Goal: Task Accomplishment & Management: Use online tool/utility

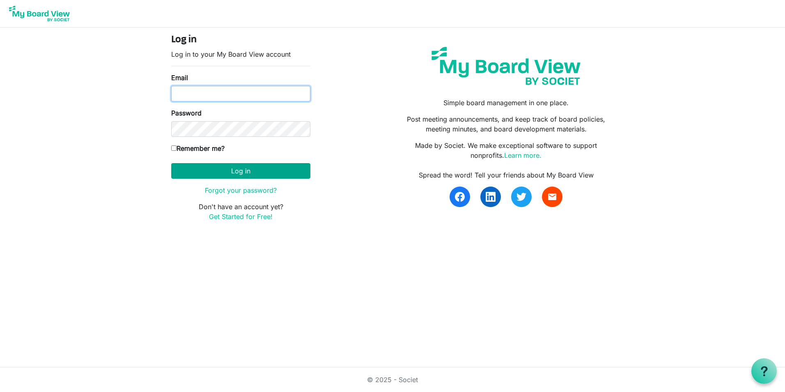
type input "[PERSON_NAME][EMAIL_ADDRESS][PERSON_NAME][DOMAIN_NAME]"
click at [186, 170] on button "Log in" at bounding box center [240, 171] width 139 height 16
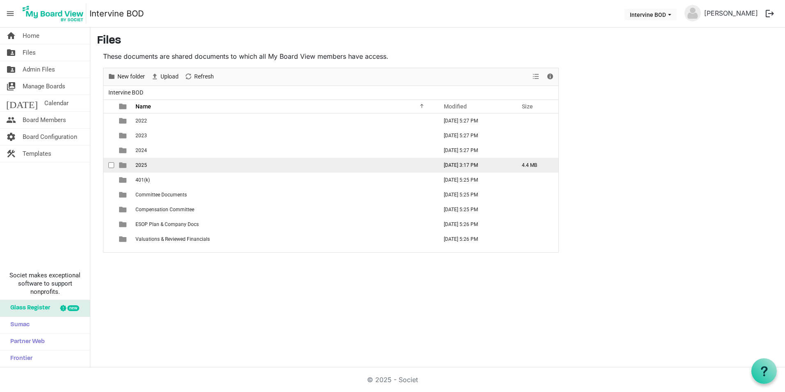
click at [136, 164] on span "2025" at bounding box center [141, 165] width 11 height 6
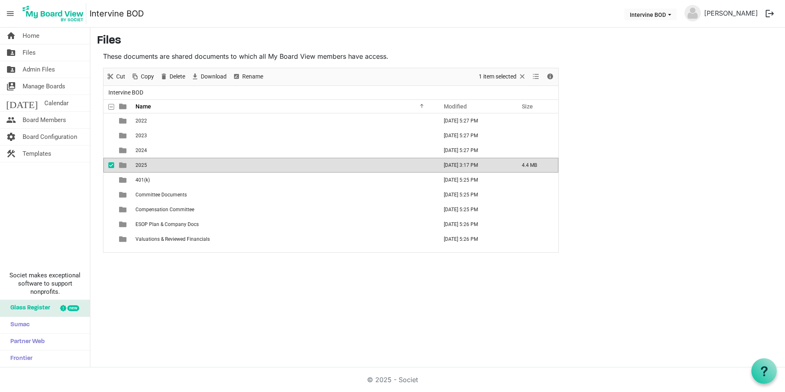
click at [144, 165] on span "2025" at bounding box center [141, 165] width 11 height 6
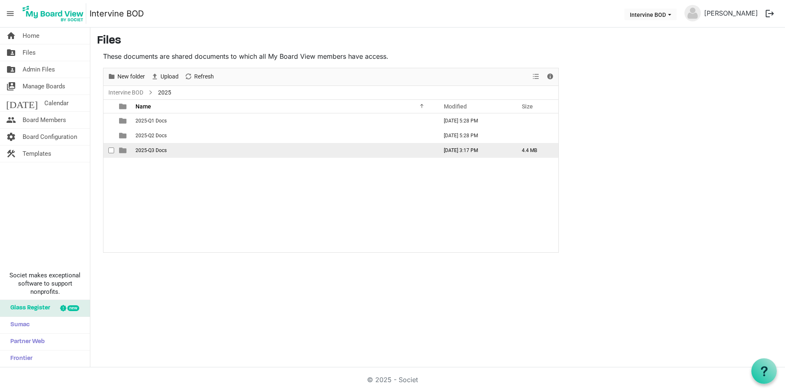
click at [139, 149] on span "2025-Q3 Docs" at bounding box center [151, 150] width 31 height 6
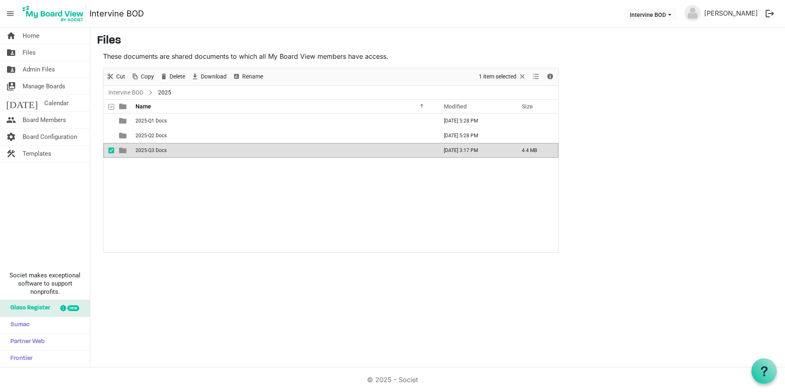
click at [139, 149] on span "2025-Q3 Docs" at bounding box center [151, 150] width 31 height 6
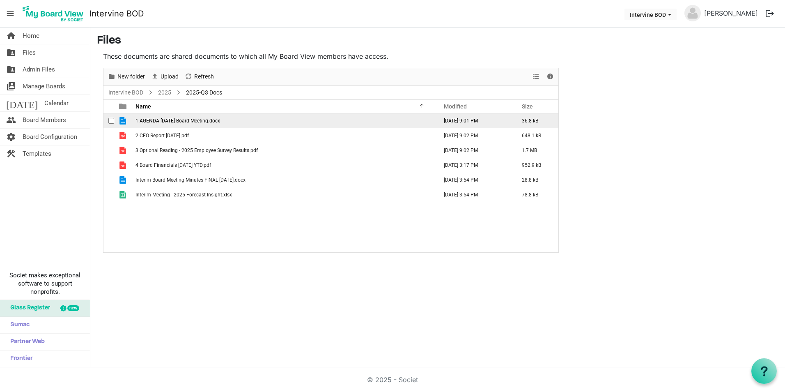
click at [138, 119] on span "1 AGENDA [DATE] Board Meeting.docx" at bounding box center [178, 121] width 85 height 6
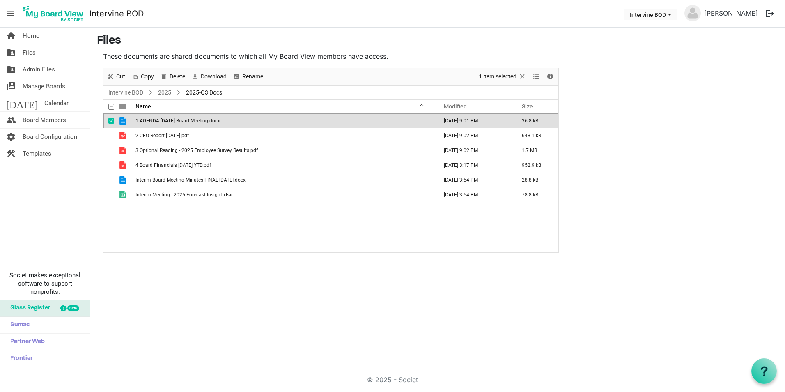
click at [138, 119] on span "1 AGENDA [DATE] Board Meeting.docx" at bounding box center [178, 121] width 85 height 6
click at [147, 121] on span "1 AGENDA [DATE] Board Meeting.docx" at bounding box center [178, 121] width 85 height 6
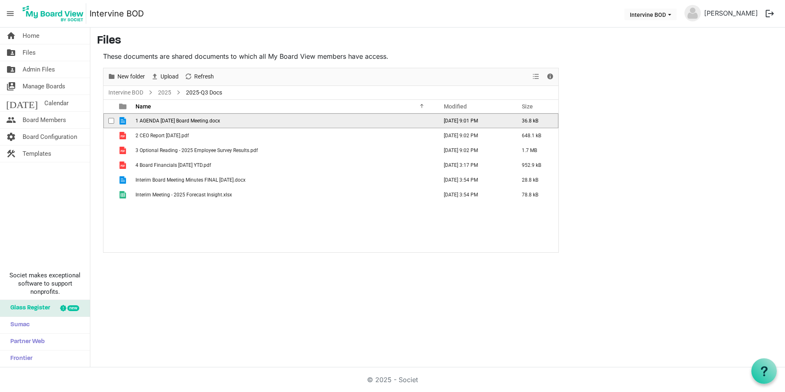
click at [147, 121] on span "1 AGENDA [DATE] Board Meeting.docx" at bounding box center [178, 121] width 85 height 6
